Goal: Task Accomplishment & Management: Use online tool/utility

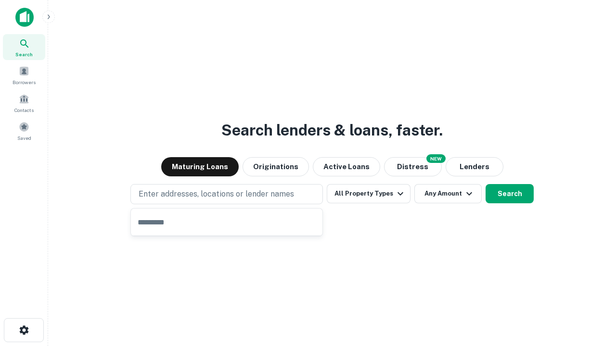
type input "**********"
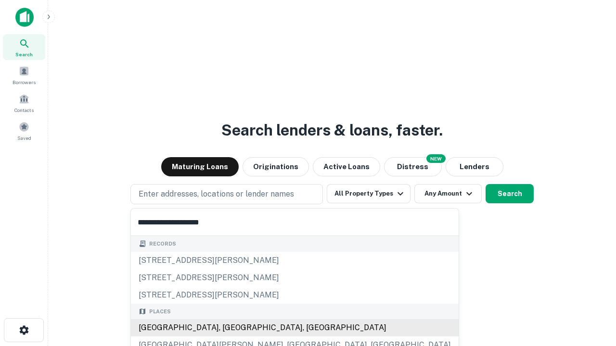
click at [230, 328] on div "[GEOGRAPHIC_DATA], [GEOGRAPHIC_DATA], [GEOGRAPHIC_DATA]" at bounding box center [295, 327] width 328 height 17
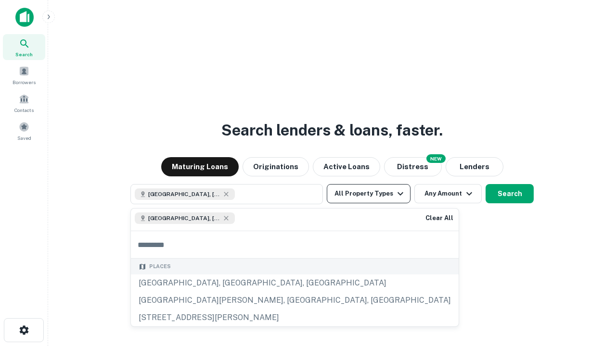
click at [368, 194] on button "All Property Types" at bounding box center [369, 193] width 84 height 19
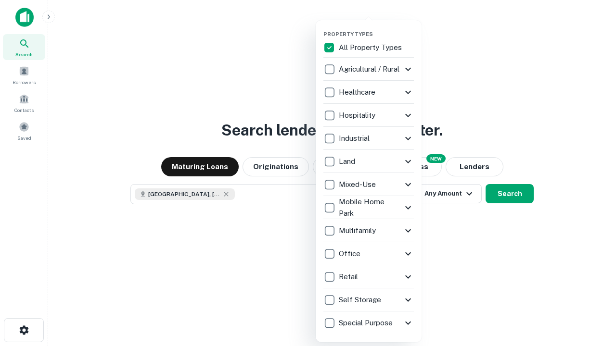
click at [376, 28] on button "button" at bounding box center [376, 28] width 106 height 0
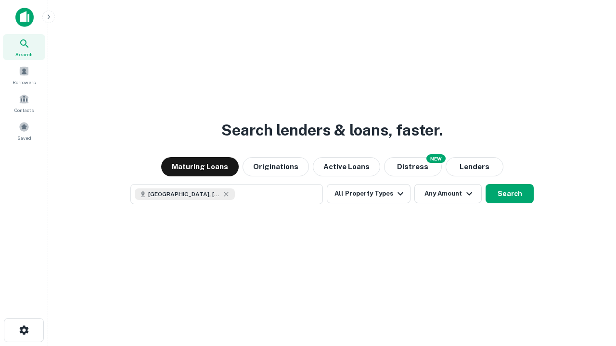
scroll to position [15, 0]
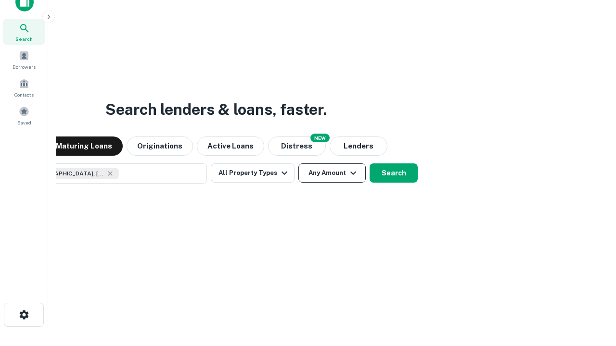
click at [298, 164] on button "Any Amount" at bounding box center [331, 173] width 67 height 19
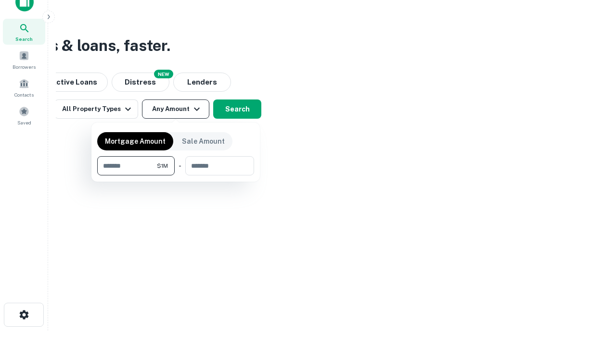
type input "*******"
click at [176, 176] on button "button" at bounding box center [175, 176] width 157 height 0
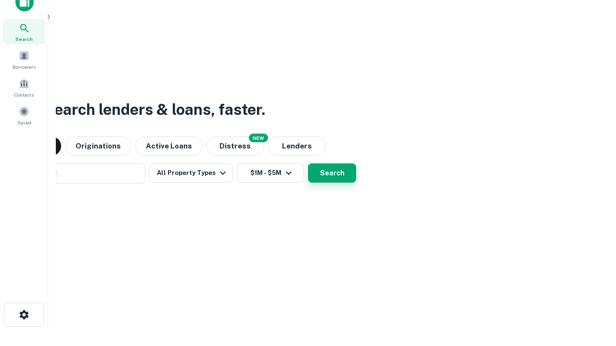
click at [308, 164] on button "Search" at bounding box center [332, 173] width 48 height 19
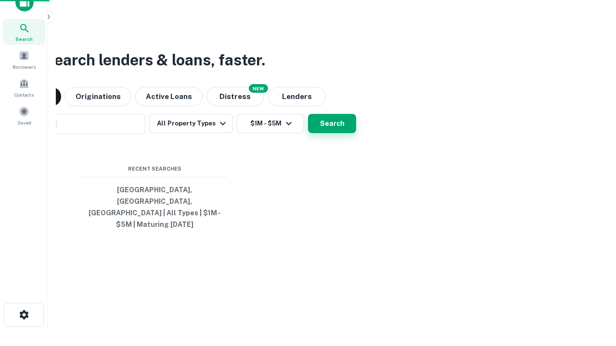
scroll to position [31, 272]
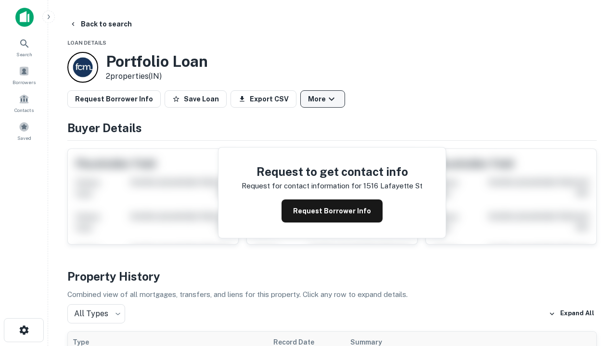
click at [322, 99] on button "More" at bounding box center [322, 98] width 45 height 17
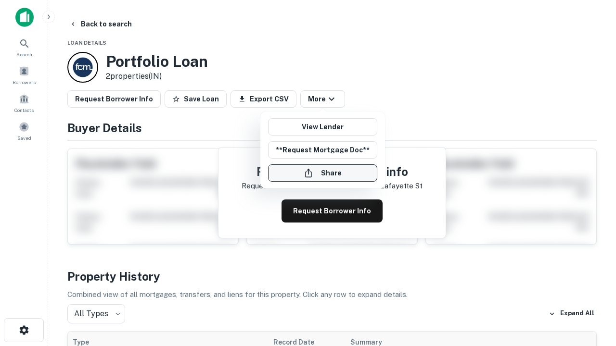
click at [322, 173] on button "Share" at bounding box center [322, 173] width 109 height 17
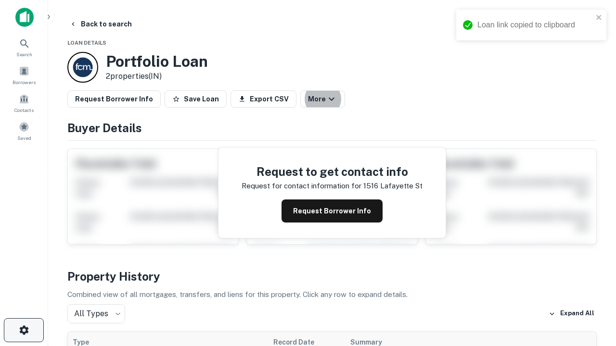
click at [24, 330] on icon "button" at bounding box center [24, 331] width 12 height 12
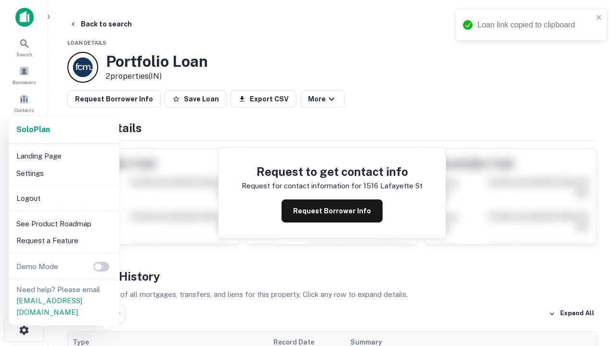
click at [64, 198] on li "Logout" at bounding box center [64, 198] width 103 height 17
